Goal: Book appointment/travel/reservation

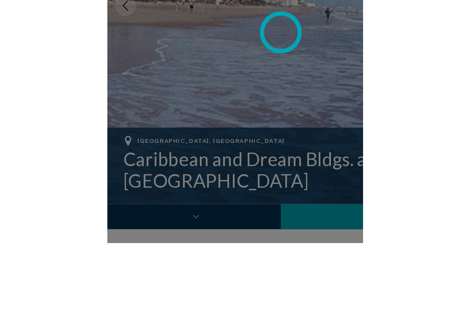
scroll to position [1289, 0]
